Goal: Task Accomplishment & Management: Manage account settings

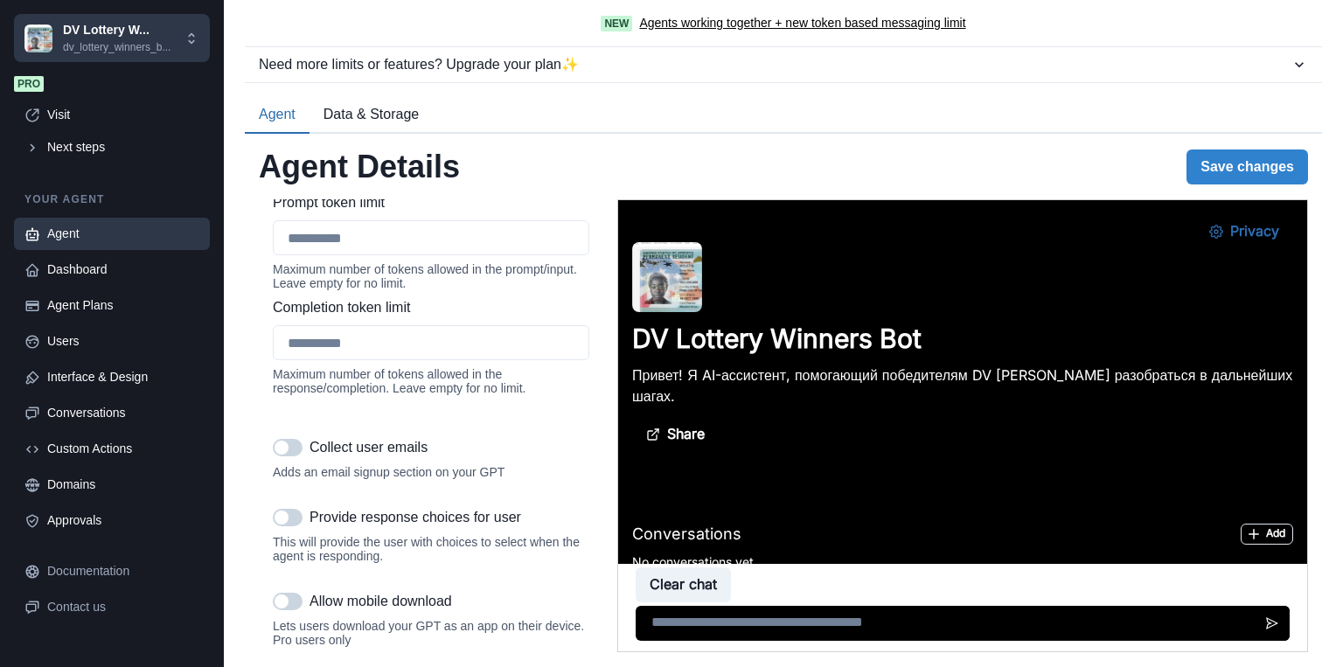
scroll to position [2210, 0]
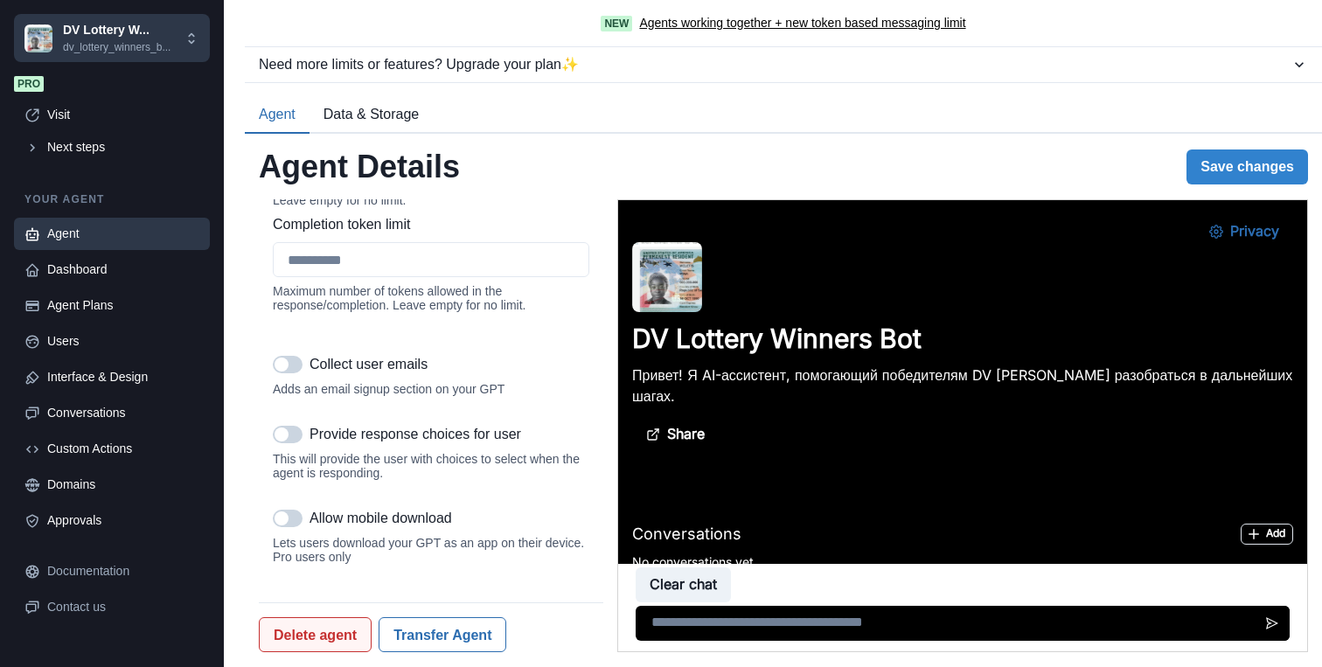
click at [340, 642] on button "Delete agent" at bounding box center [315, 634] width 113 height 35
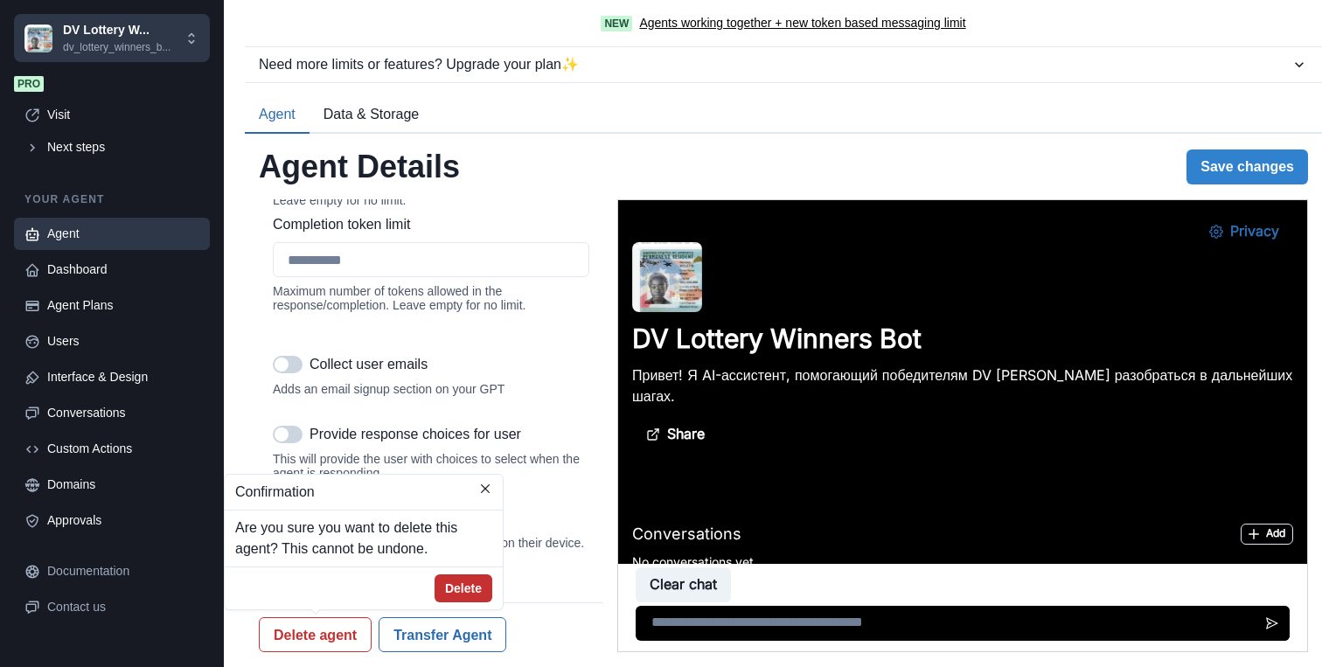
click at [455, 593] on button "Delete" at bounding box center [463, 588] width 58 height 28
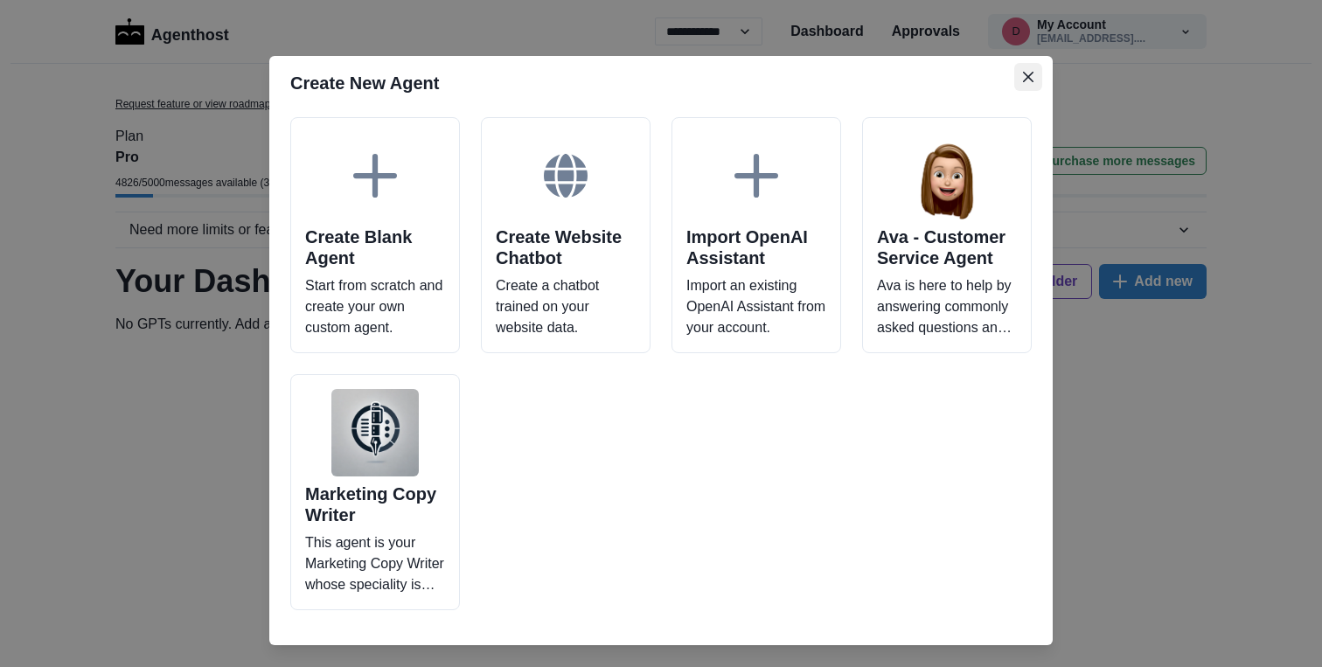
click at [1026, 79] on icon "Close" at bounding box center [1028, 77] width 10 height 10
